Goal: Task Accomplishment & Management: Use online tool/utility

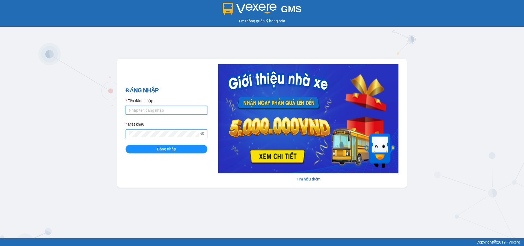
type input "ptha.hhg"
click at [126, 145] on button "Đăng nhập" at bounding box center [167, 149] width 82 height 9
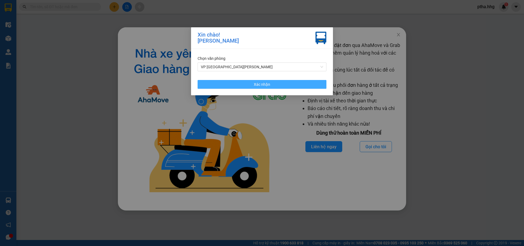
click at [301, 85] on button "Xác nhận" at bounding box center [262, 84] width 129 height 9
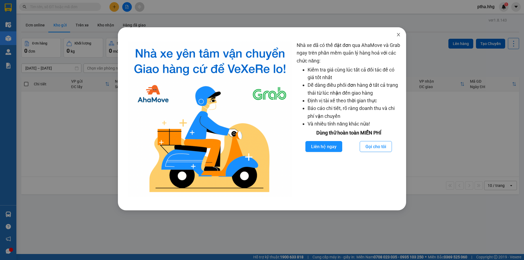
click at [399, 36] on icon "close" at bounding box center [399, 35] width 4 height 4
